Goal: Task Accomplishment & Management: Use online tool/utility

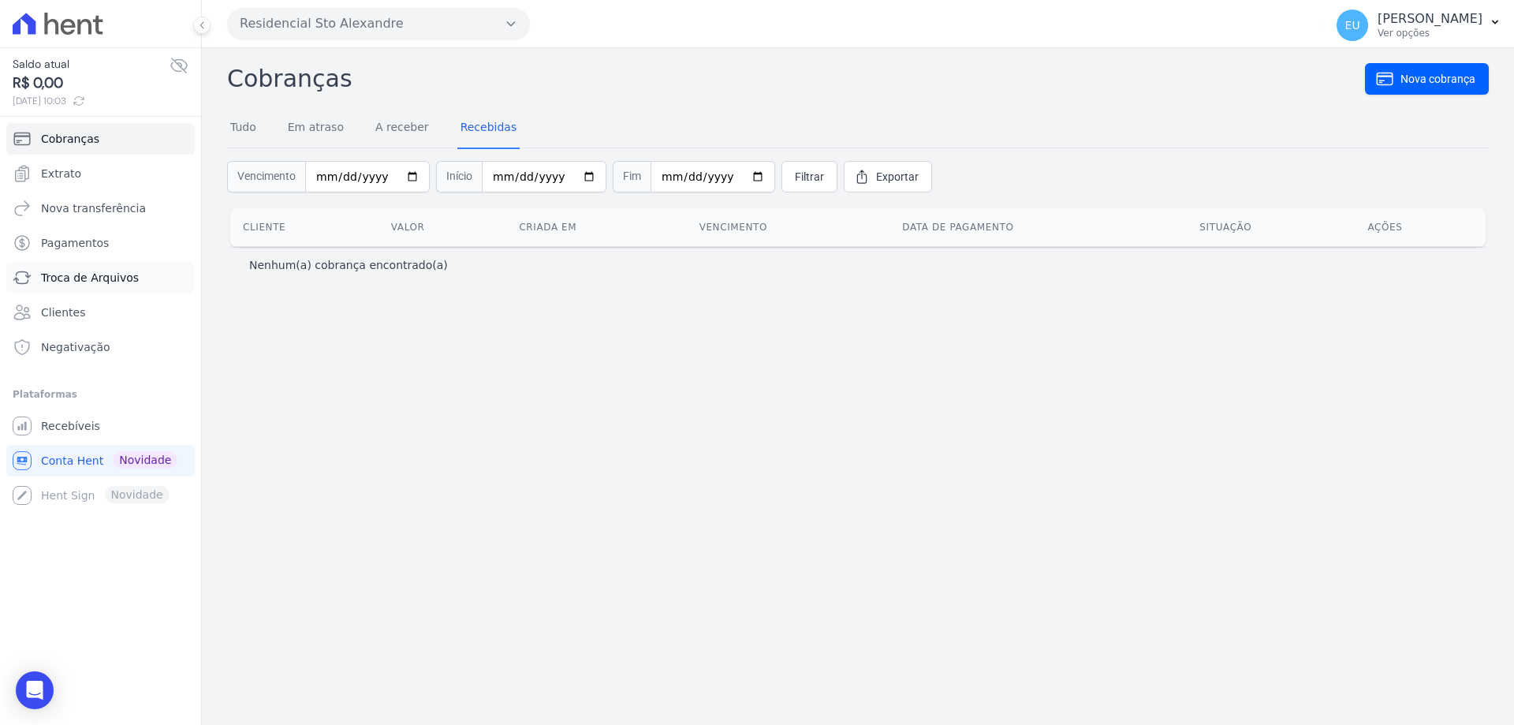
click at [87, 273] on span "Troca de Arquivos" at bounding box center [90, 278] width 98 height 16
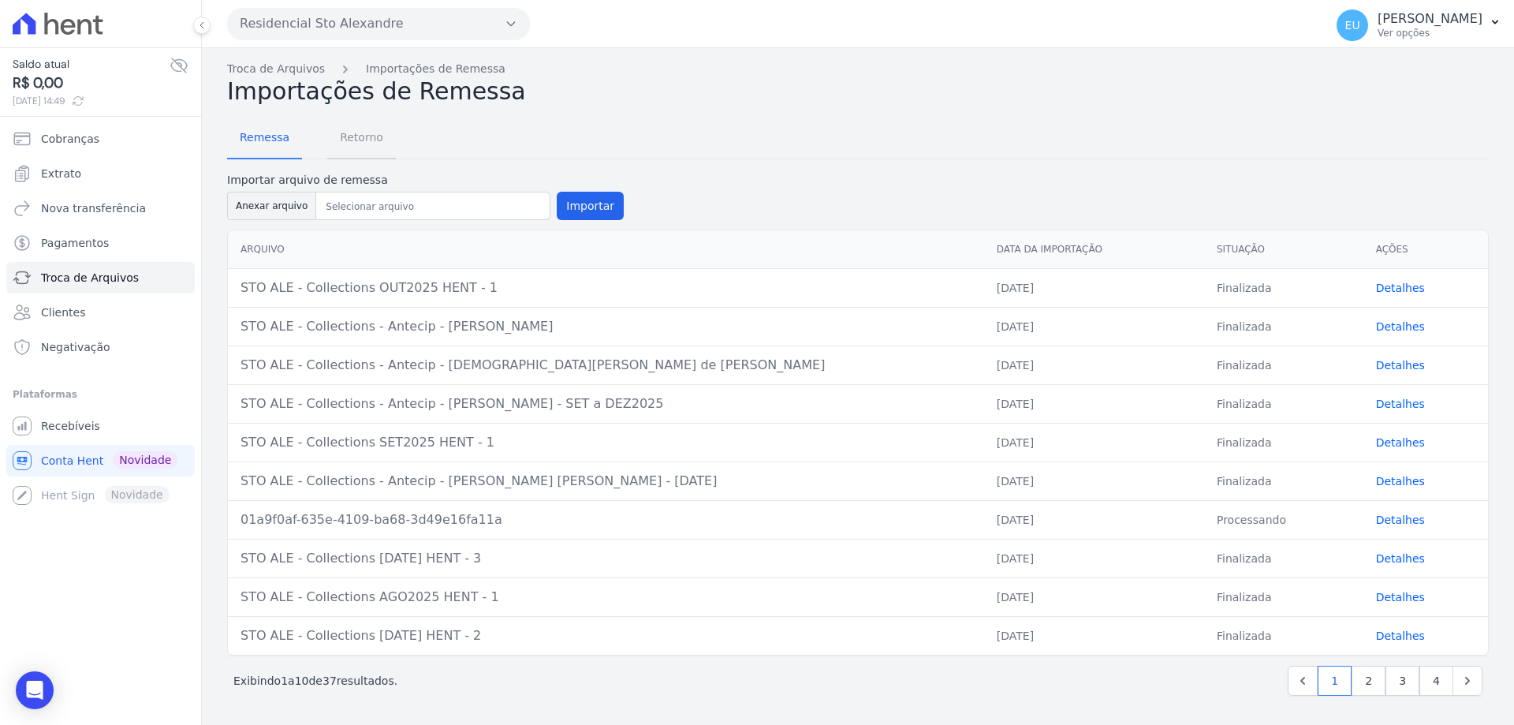
click at [356, 137] on span "Retorno" at bounding box center [361, 137] width 62 height 32
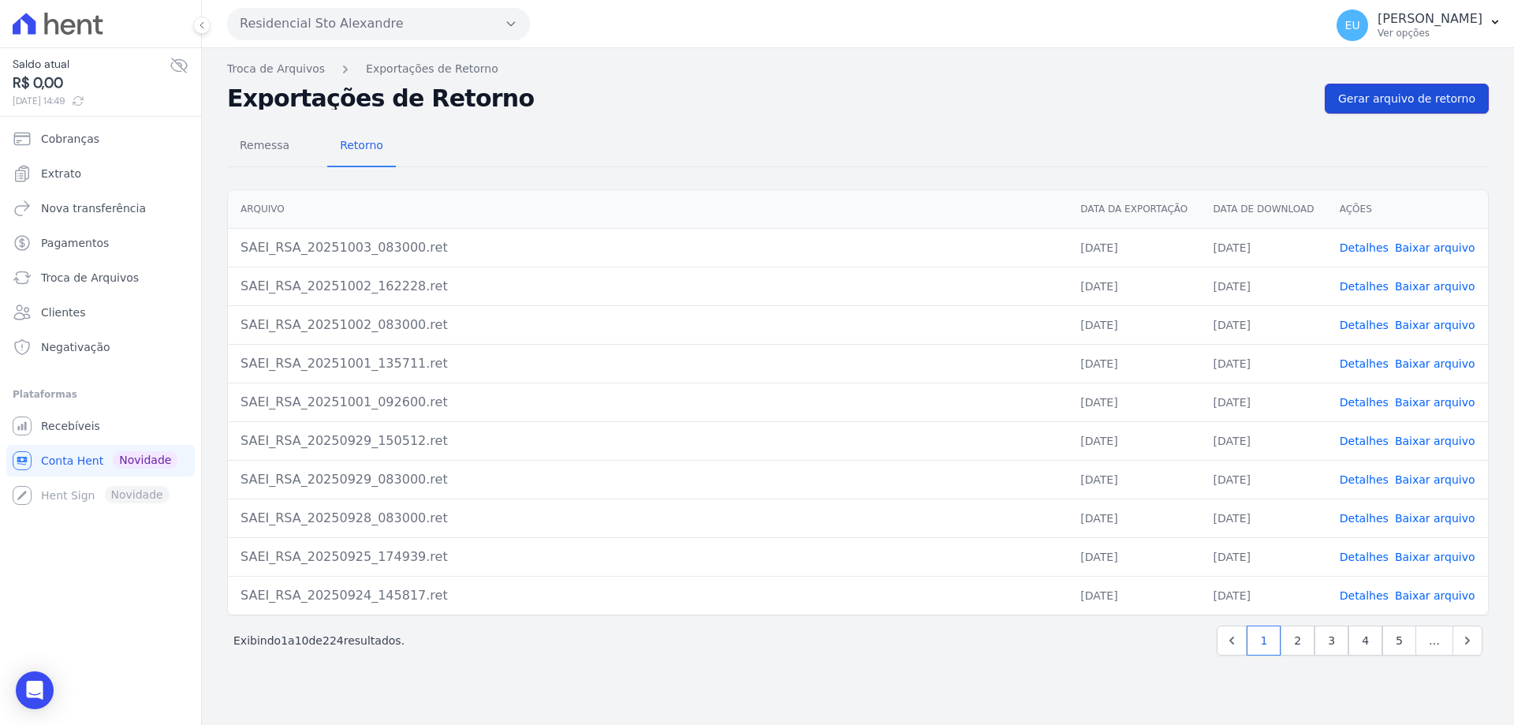
click at [1405, 96] on span "Gerar arquivo de retorno" at bounding box center [1406, 99] width 137 height 16
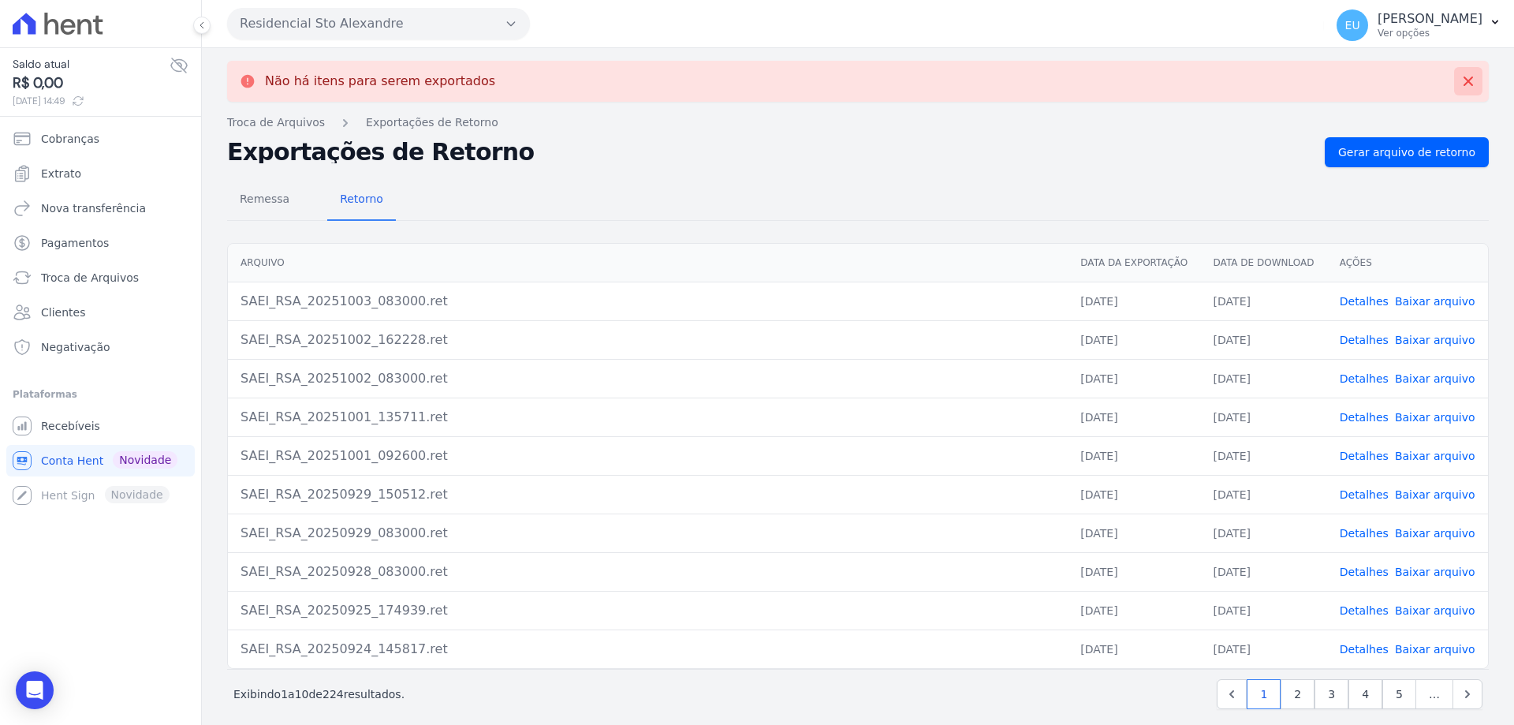
click at [1460, 83] on icon at bounding box center [1468, 81] width 16 height 16
